Goal: Task Accomplishment & Management: Complete application form

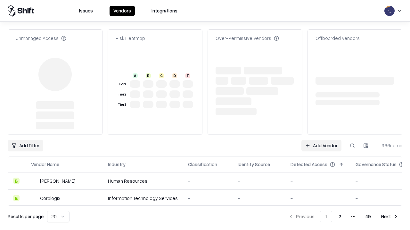
click at [321, 140] on link "Add Vendor" at bounding box center [321, 146] width 40 height 12
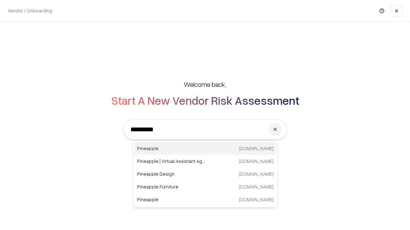
click at [205, 149] on div "Pineapple [DOMAIN_NAME]" at bounding box center [204, 148] width 141 height 13
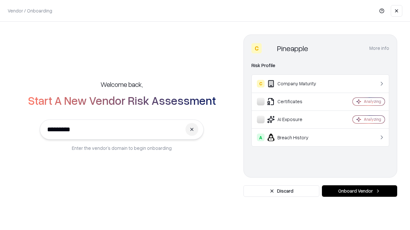
type input "*********"
click at [359, 191] on button "Onboard Vendor" at bounding box center [359, 192] width 75 height 12
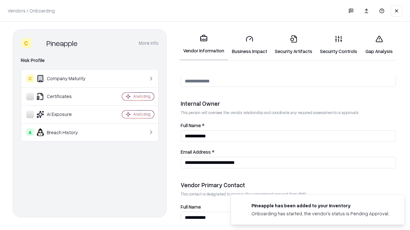
scroll to position [332, 0]
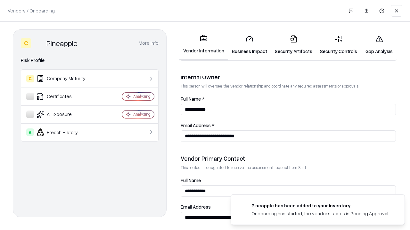
click at [293, 45] on link "Security Artifacts" at bounding box center [293, 45] width 45 height 30
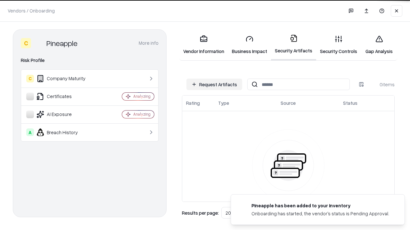
click at [214, 84] on button "Request Artifacts" at bounding box center [214, 85] width 56 height 12
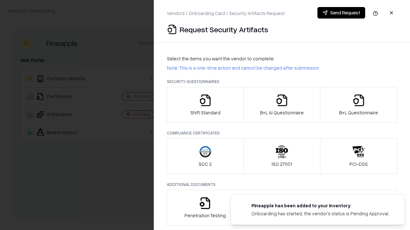
click at [358, 105] on icon "button" at bounding box center [358, 100] width 13 height 13
click at [281, 105] on icon "button" at bounding box center [281, 100] width 13 height 13
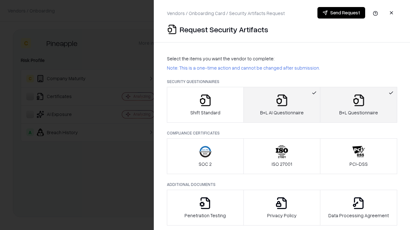
click at [341, 13] on button "Send Request" at bounding box center [341, 13] width 48 height 12
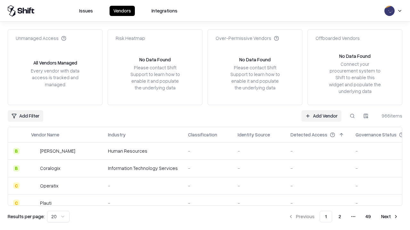
click at [352, 116] on button at bounding box center [352, 116] width 12 height 12
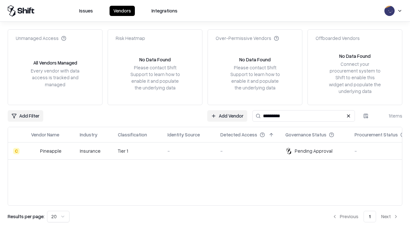
type input "*********"
click at [209, 151] on div "-" at bounding box center [188, 151] width 43 height 7
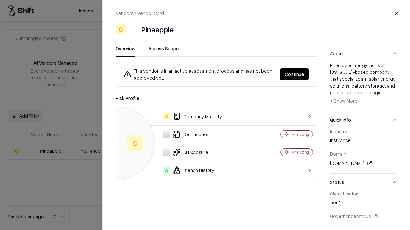
click at [294, 74] on button "Continue" at bounding box center [293, 74] width 29 height 12
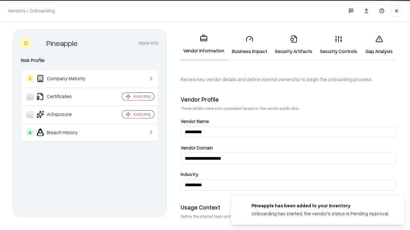
click at [293, 45] on link "Security Artifacts" at bounding box center [293, 45] width 45 height 30
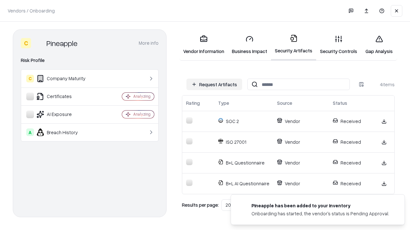
click at [379, 45] on link "Gap Analysis" at bounding box center [379, 45] width 36 height 30
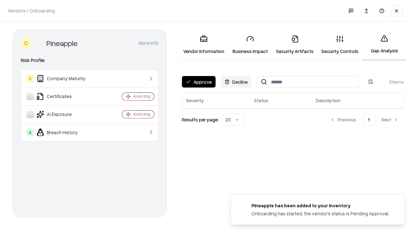
click at [198, 82] on button "Approve" at bounding box center [199, 82] width 34 height 12
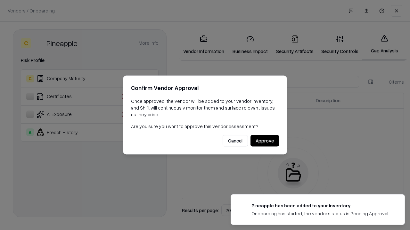
click at [264, 141] on button "Approve" at bounding box center [264, 141] width 28 height 12
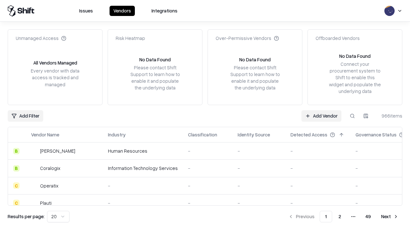
type input "*********"
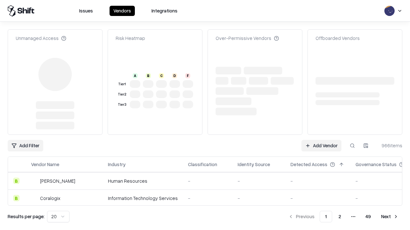
click at [321, 140] on link "Add Vendor" at bounding box center [321, 146] width 40 height 12
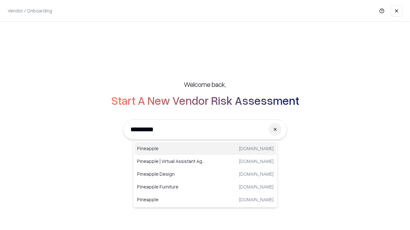
click at [205, 149] on div "Pineapple [DOMAIN_NAME]" at bounding box center [204, 148] width 141 height 13
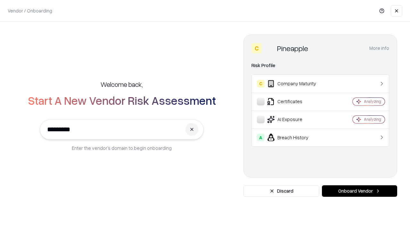
type input "*********"
click at [359, 191] on button "Onboard Vendor" at bounding box center [359, 192] width 75 height 12
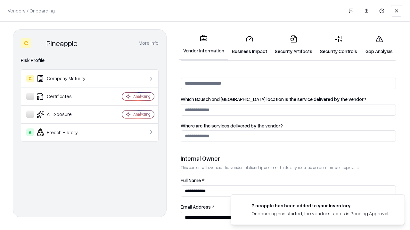
scroll to position [332, 0]
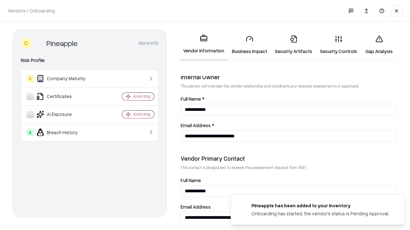
click at [379, 45] on link "Gap Analysis" at bounding box center [379, 45] width 36 height 30
